Goal: Find specific fact: Find specific fact

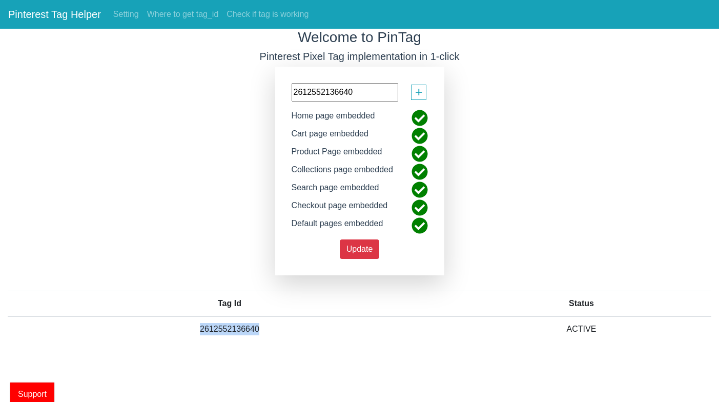
drag, startPoint x: 262, startPoint y: 340, endPoint x: 200, endPoint y: 335, distance: 62.2
click at [200, 335] on td "2612552136640" at bounding box center [230, 328] width 444 height 25
copy td "2612552136640"
click at [524, 98] on div "Welcome to PinTag Pinterest Pixel Tag implementation in 1-click 2612552136640 +…" at bounding box center [359, 193] width 719 height 329
click at [523, 98] on div "Welcome to PinTag Pinterest Pixel Tag implementation in 1-click 2612552136640 +…" at bounding box center [359, 193] width 719 height 329
